Goal: Information Seeking & Learning: Learn about a topic

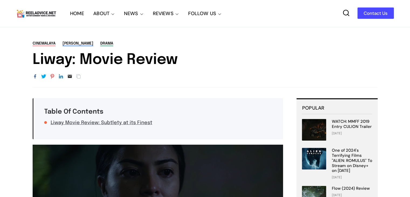
drag, startPoint x: 32, startPoint y: 57, endPoint x: 181, endPoint y: 63, distance: 148.9
click at [181, 63] on h1 "Liway: Movie Review" at bounding box center [205, 60] width 345 height 18
copy h1 "Liway: Movie Review"
click at [278, 15] on div "Reel Advice Movie Reviews Contact Us Normal HOME ABOUT Our Team Advertise NEWS …" at bounding box center [205, 13] width 378 height 27
